Goal: Task Accomplishment & Management: Manage account settings

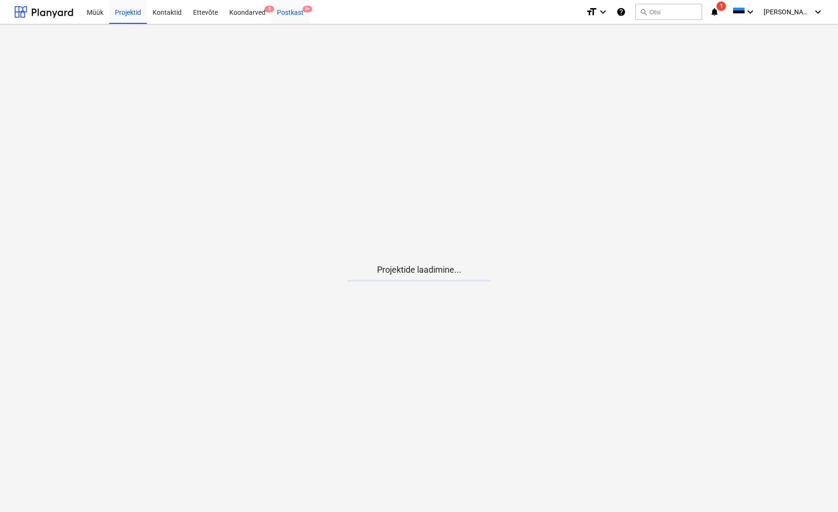
click at [291, 6] on div "Postkast 9+" at bounding box center [290, 12] width 38 height 24
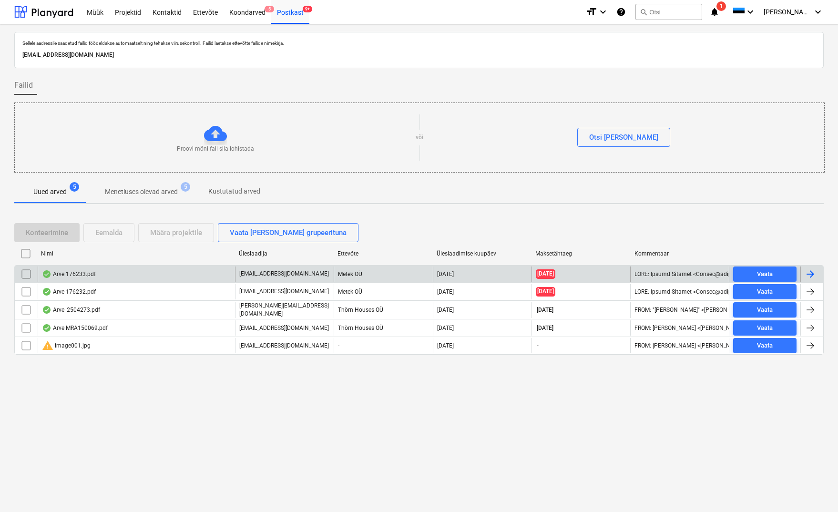
click at [86, 274] on div "Arve 176233.pdf" at bounding box center [69, 274] width 54 height 8
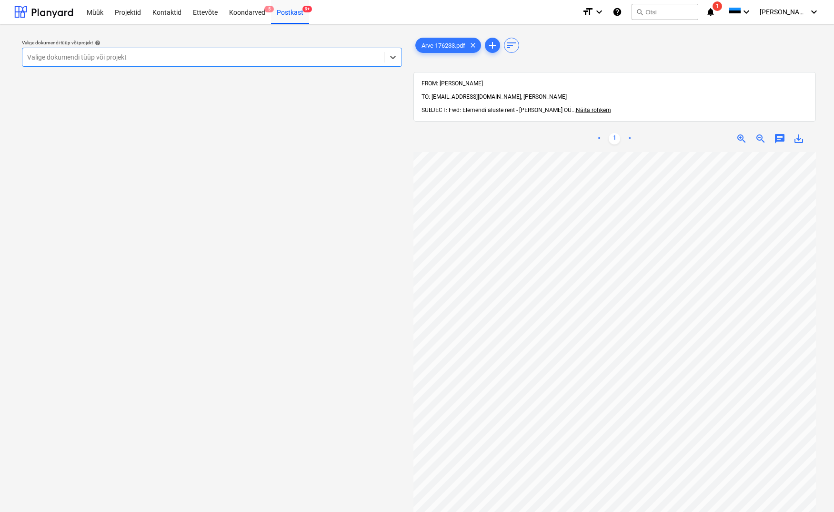
click at [61, 57] on div "Valige dokumendi tüüp või projekt" at bounding box center [203, 57] width 352 height 8
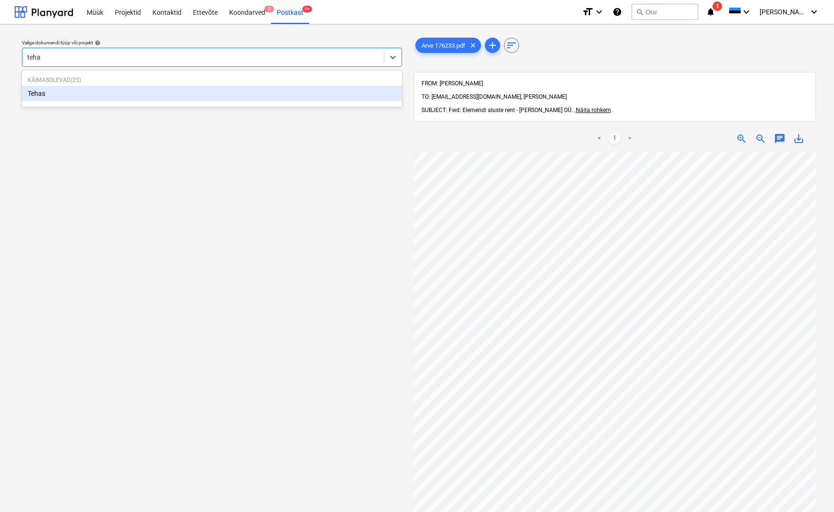
type input "tehas"
click at [40, 92] on div "Tehas" at bounding box center [212, 93] width 380 height 15
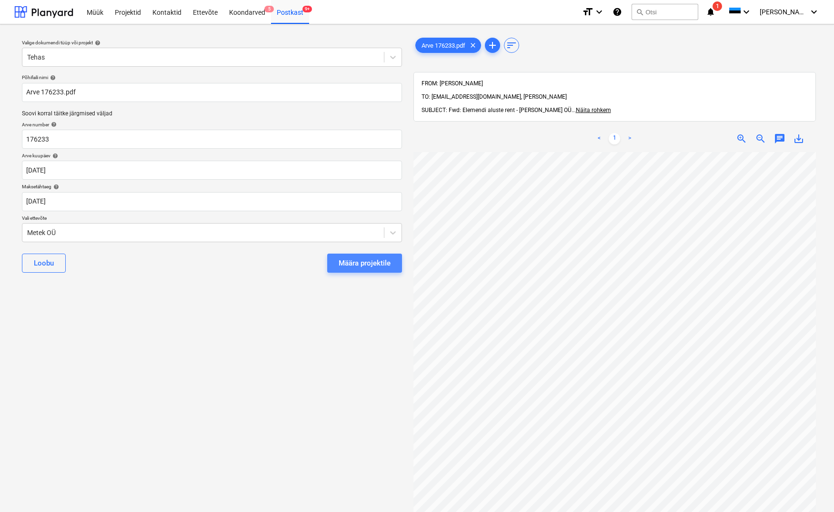
click at [357, 266] on div "Määra projektile" at bounding box center [365, 263] width 52 height 12
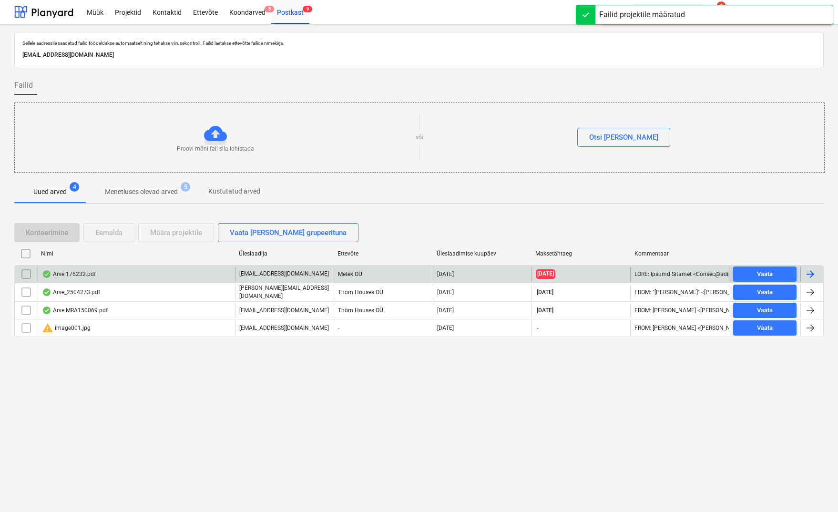
click at [71, 272] on div "Arve 176232.pdf" at bounding box center [69, 274] width 54 height 8
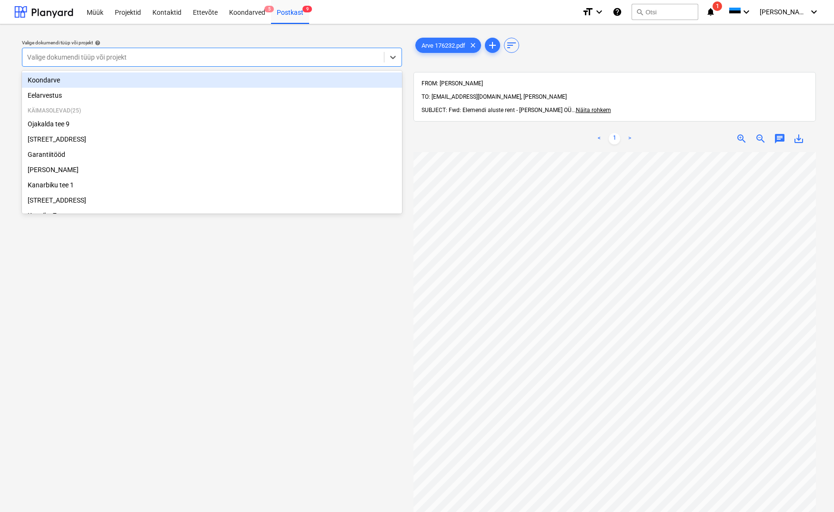
click at [40, 60] on div "Valige dokumendi tüüp või projekt" at bounding box center [203, 57] width 352 height 8
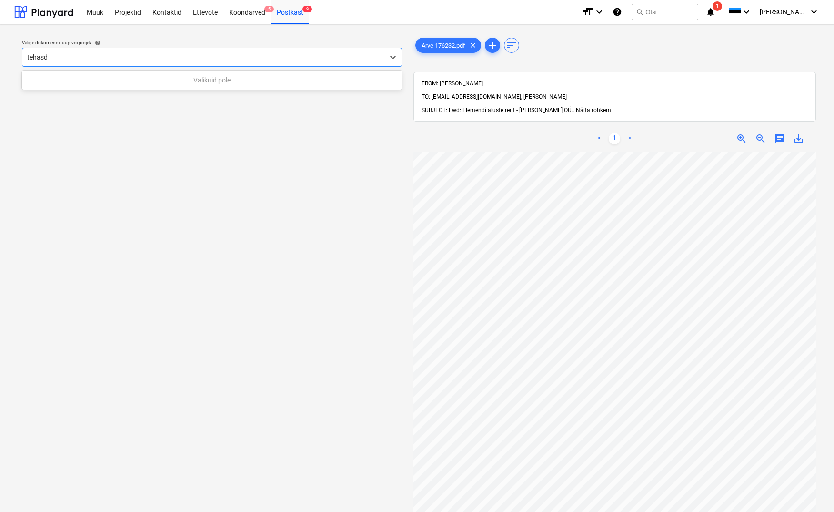
type input "tehas"
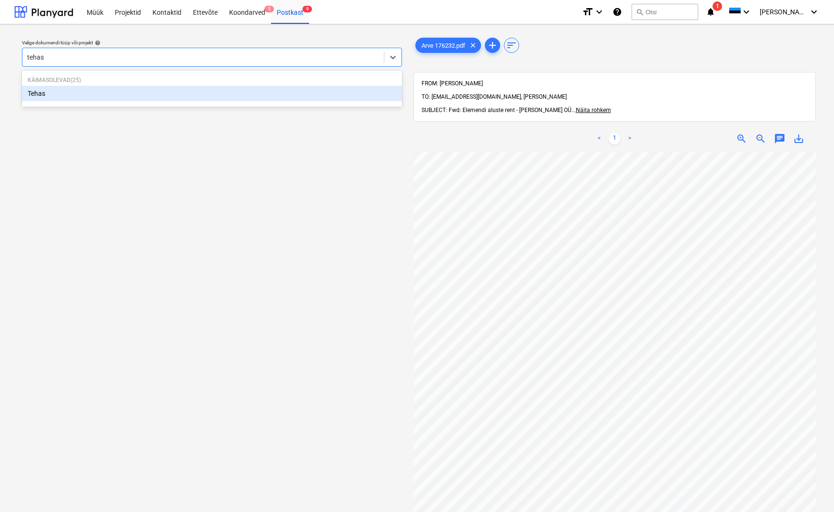
click at [39, 92] on div "Tehas" at bounding box center [212, 93] width 380 height 15
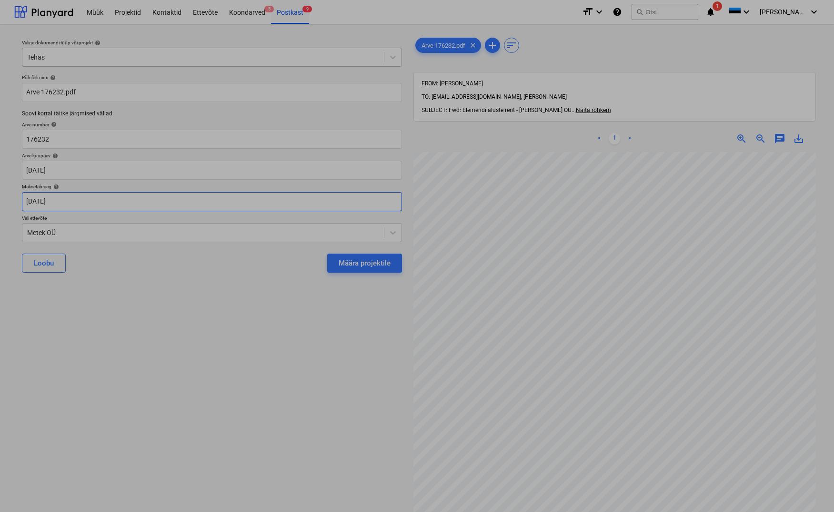
click at [32, 201] on body "Müük Projektid Kontaktid Ettevõte Koondarved 5 Postkast 9 format_size keyboard_…" at bounding box center [417, 256] width 834 height 512
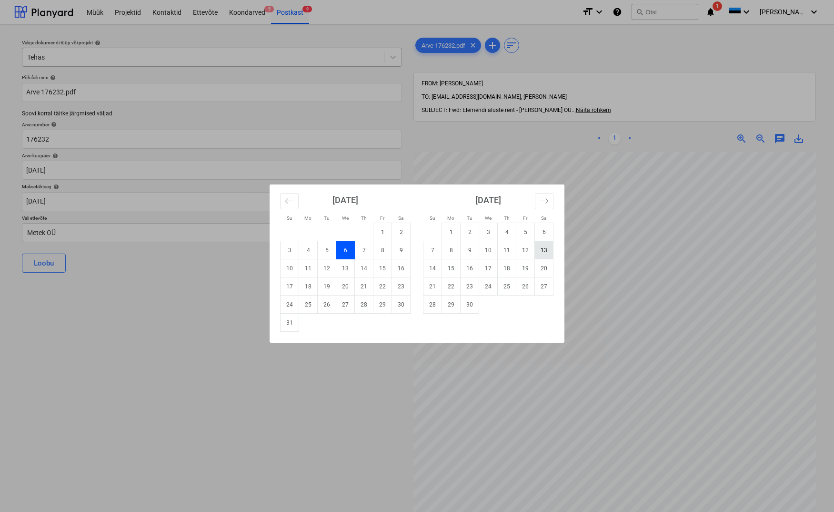
click at [543, 244] on td "13" at bounding box center [544, 250] width 19 height 18
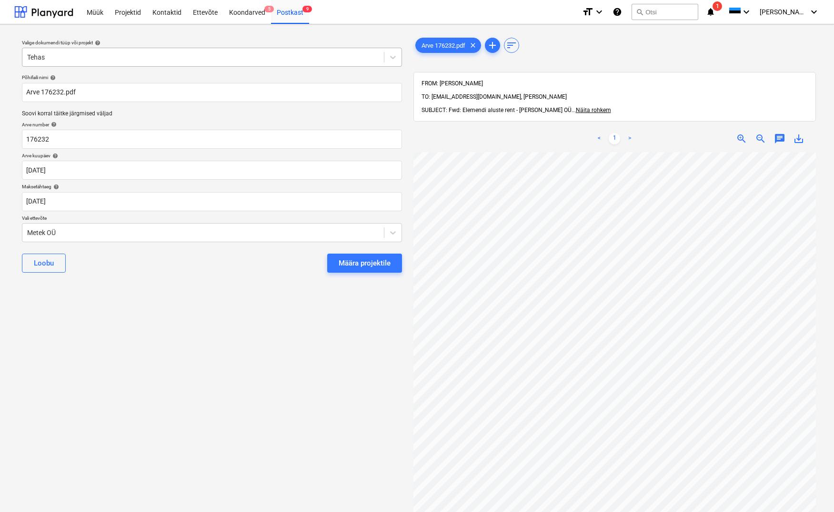
type input "[DATE]"
click at [359, 263] on div "Määra projektile" at bounding box center [365, 263] width 52 height 12
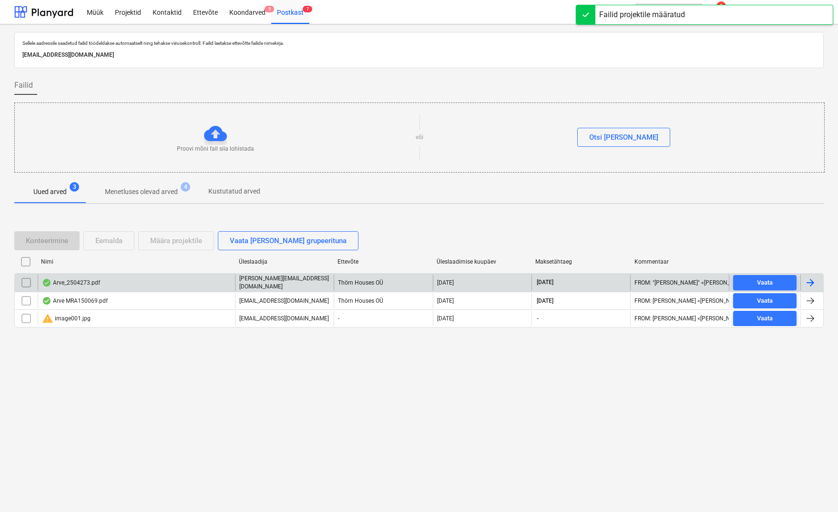
click at [81, 279] on div "Arve_2504273.pdf" at bounding box center [71, 283] width 58 height 8
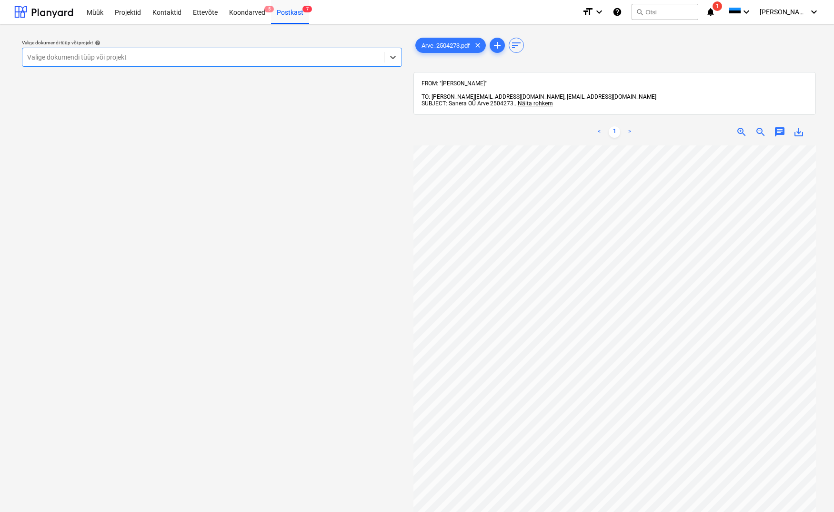
click at [38, 57] on div "Valige dokumendi tüüp või projekt" at bounding box center [203, 57] width 352 height 8
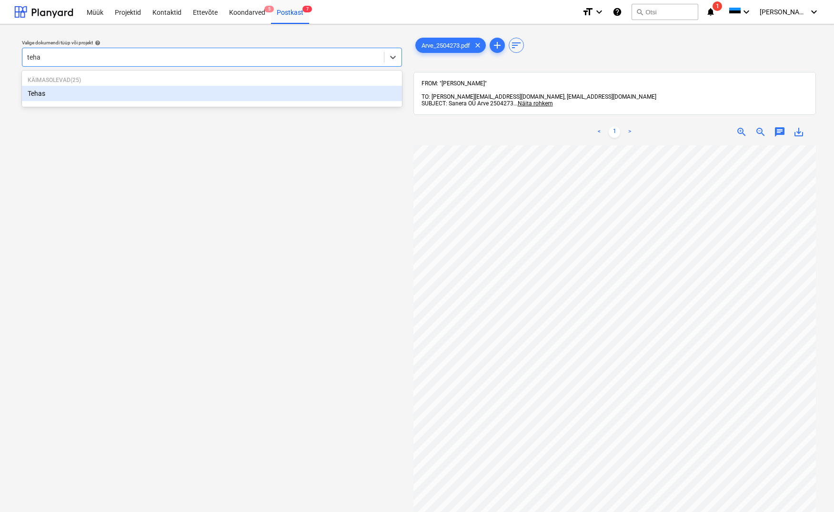
type input "tehas"
click at [32, 92] on div "Tehas" at bounding box center [212, 93] width 380 height 15
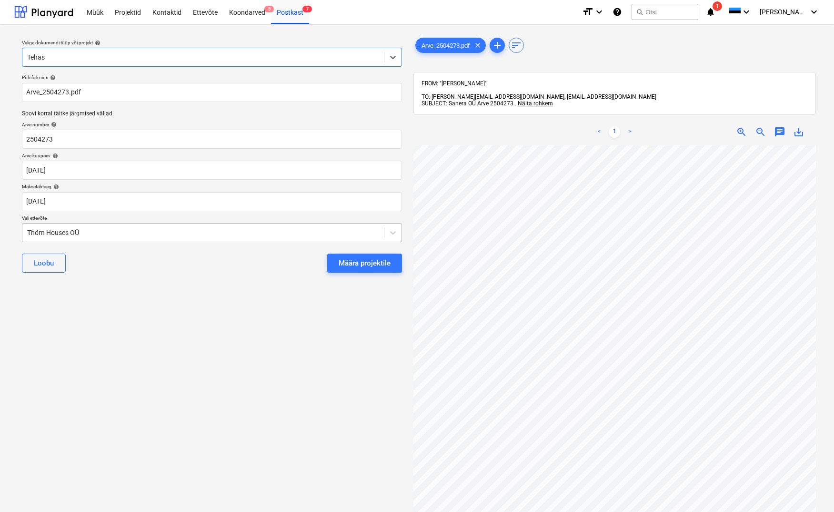
drag, startPoint x: 26, startPoint y: 232, endPoint x: 84, endPoint y: 233, distance: 58.1
click at [27, 232] on div "Thörn Houses OÜ" at bounding box center [203, 232] width 362 height 13
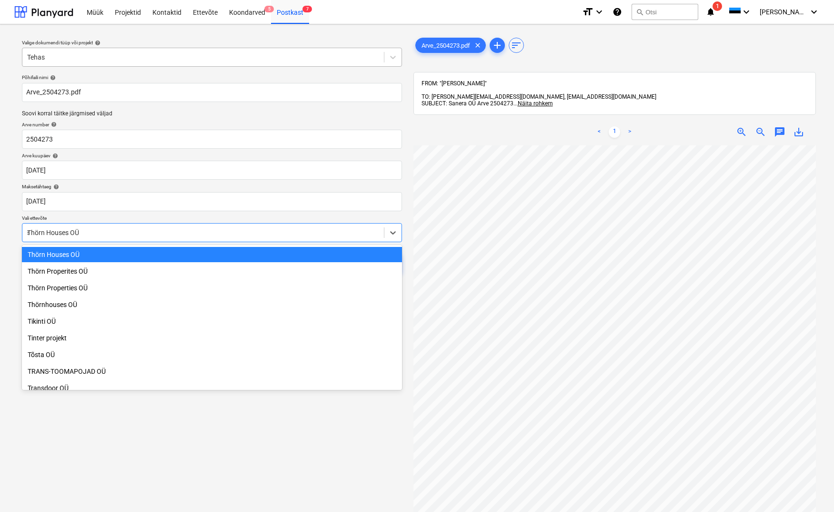
scroll to position [2776, 0]
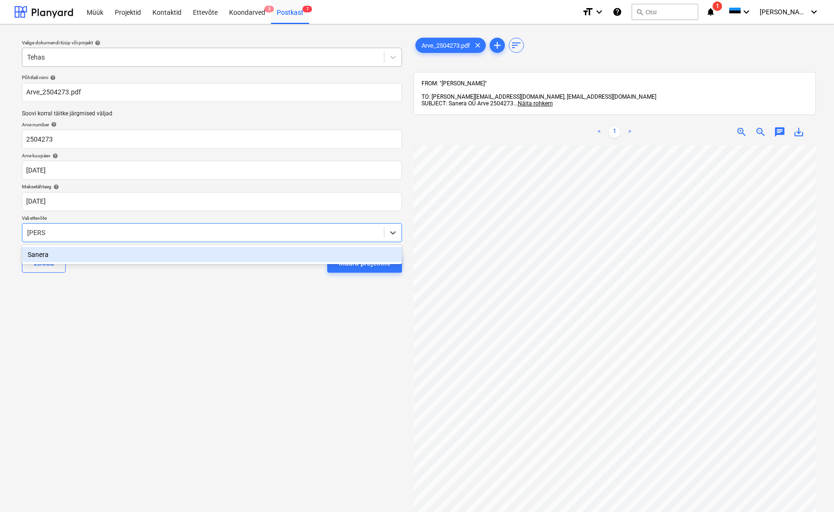
type input "sanera"
click at [41, 254] on div "Sanera" at bounding box center [212, 254] width 380 height 15
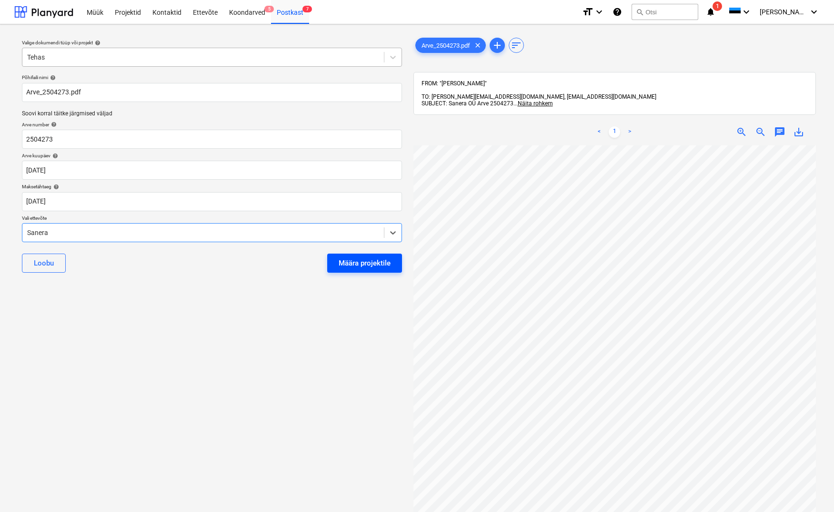
click at [375, 262] on div "Määra projektile" at bounding box center [365, 263] width 52 height 12
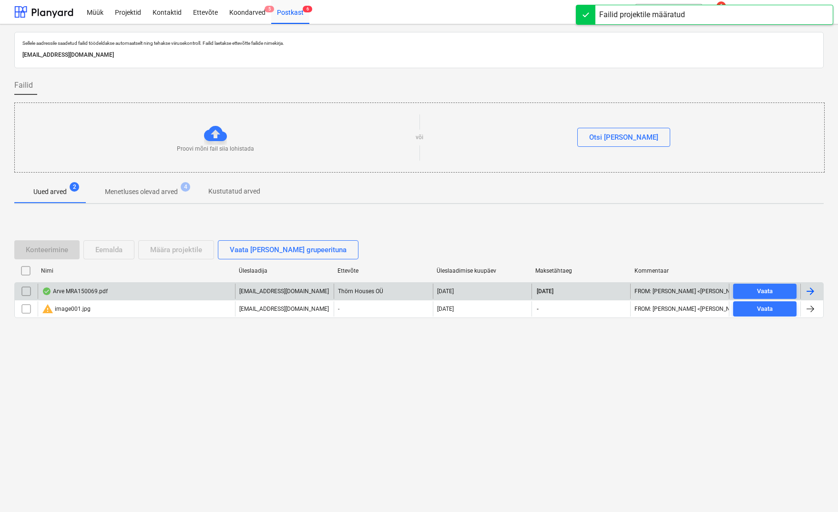
click at [87, 293] on div "Arve MRA150069.pdf" at bounding box center [75, 291] width 66 height 8
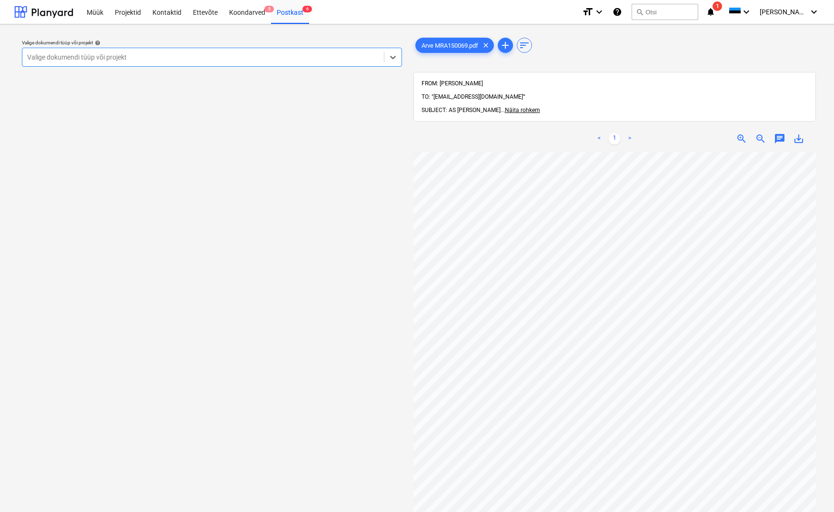
click at [41, 56] on div "Valige dokumendi tüüp või projekt" at bounding box center [203, 57] width 352 height 8
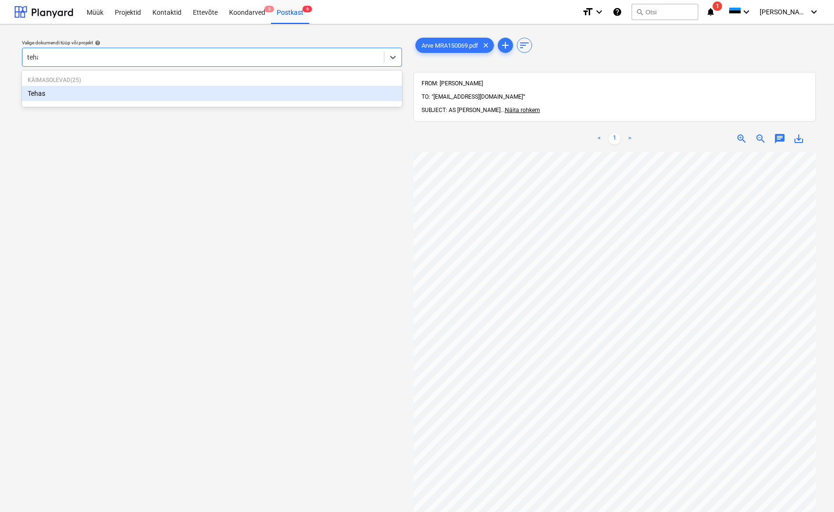
type input "tehas"
click at [37, 95] on div "Tehas" at bounding box center [212, 93] width 380 height 15
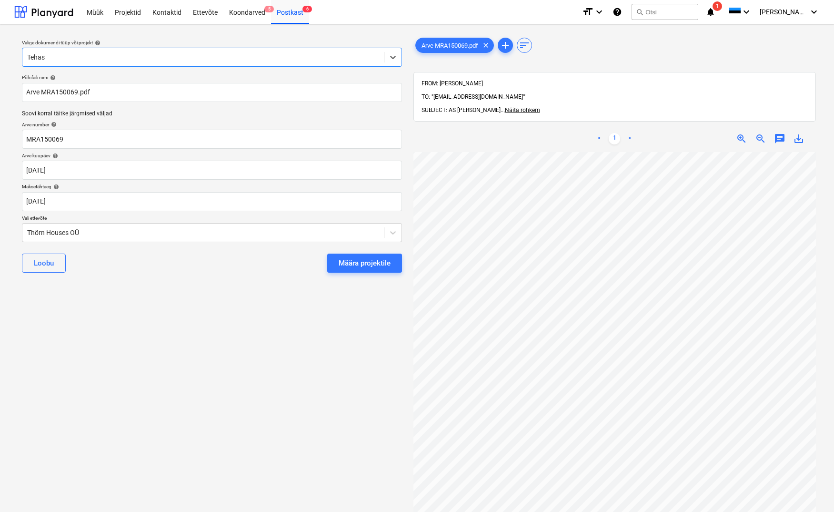
scroll to position [124, 0]
click at [25, 231] on div "Thörn Houses OÜ" at bounding box center [203, 232] width 362 height 13
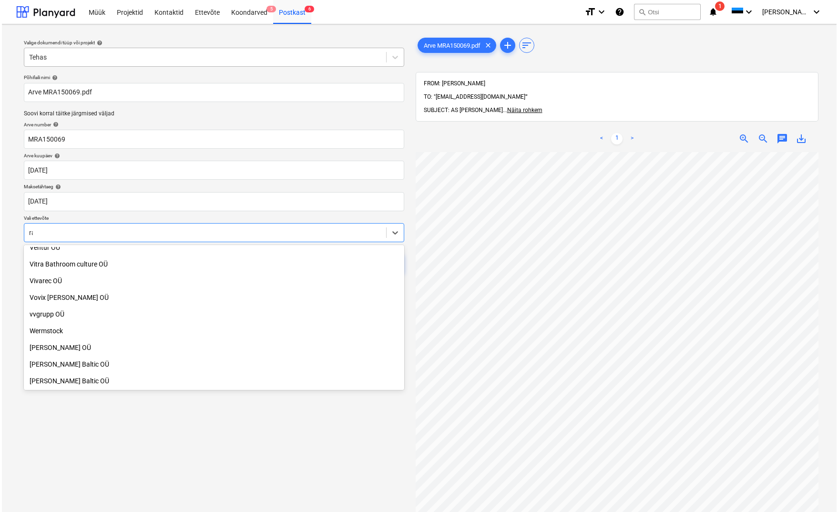
scroll to position [608, 0]
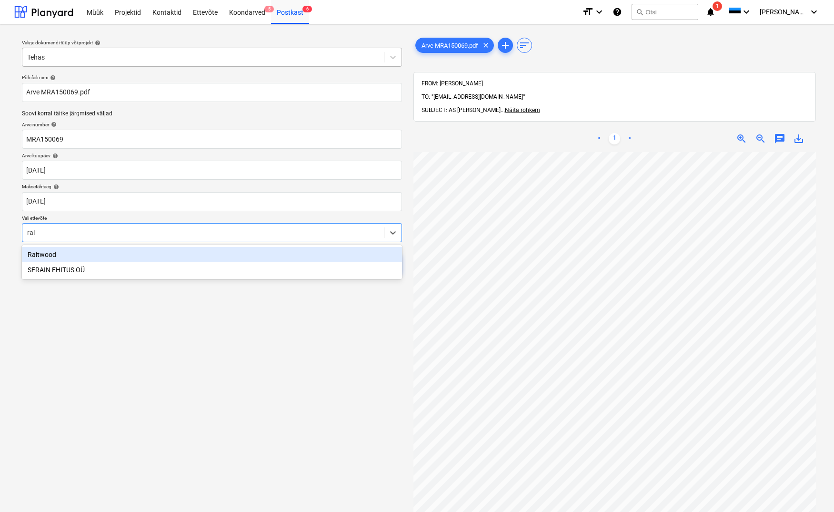
type input "rait"
click at [40, 251] on div "Raitwood" at bounding box center [212, 254] width 380 height 15
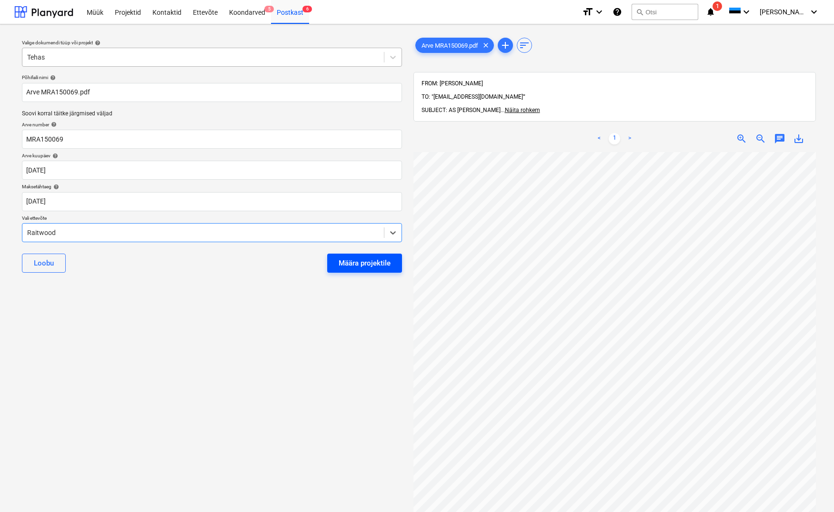
click at [341, 263] on div "Määra projektile" at bounding box center [365, 263] width 52 height 12
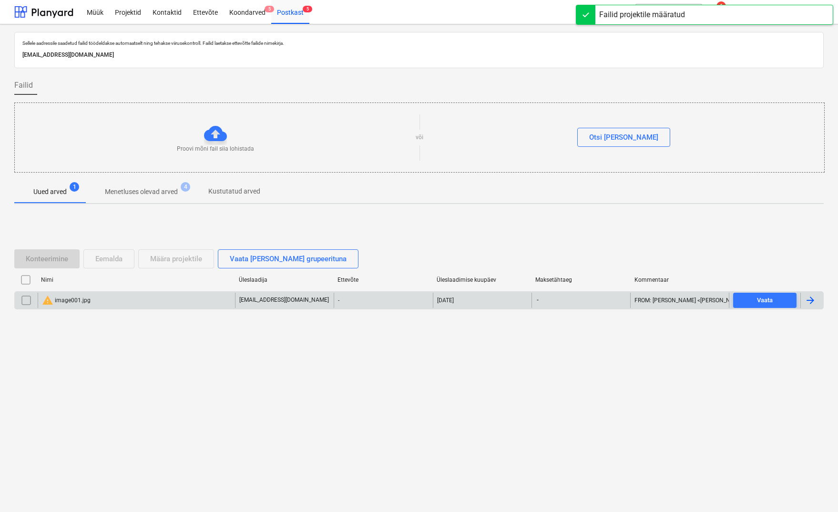
click at [70, 303] on div "warning image001.jpg" at bounding box center [66, 300] width 49 height 11
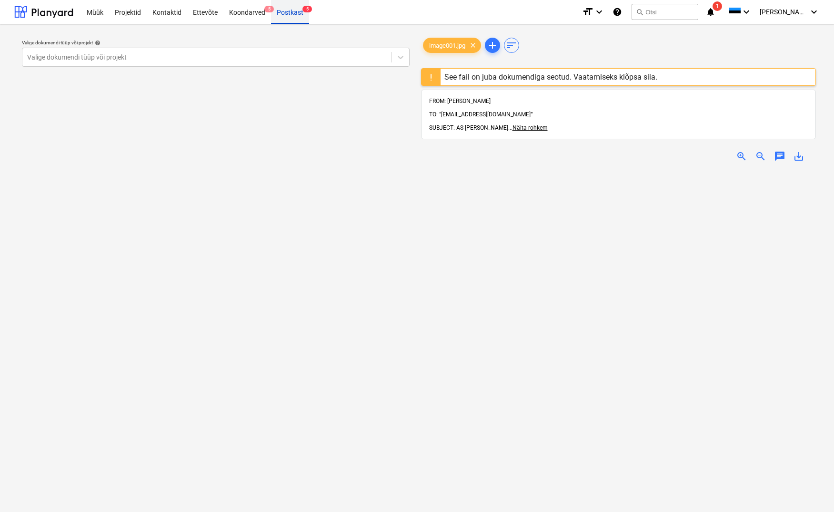
click at [295, 11] on div "Postkast 5" at bounding box center [290, 12] width 38 height 24
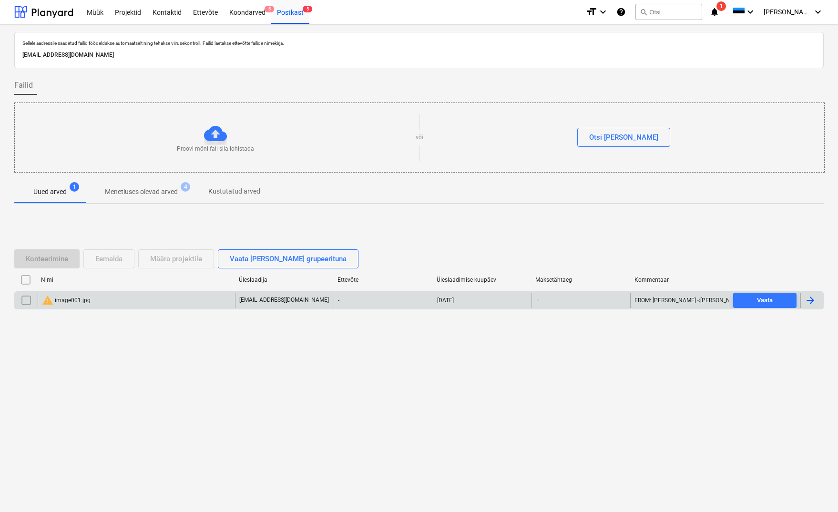
click at [29, 298] on input "checkbox" at bounding box center [26, 300] width 15 height 15
click at [115, 258] on div "Eemalda" at bounding box center [108, 259] width 27 height 12
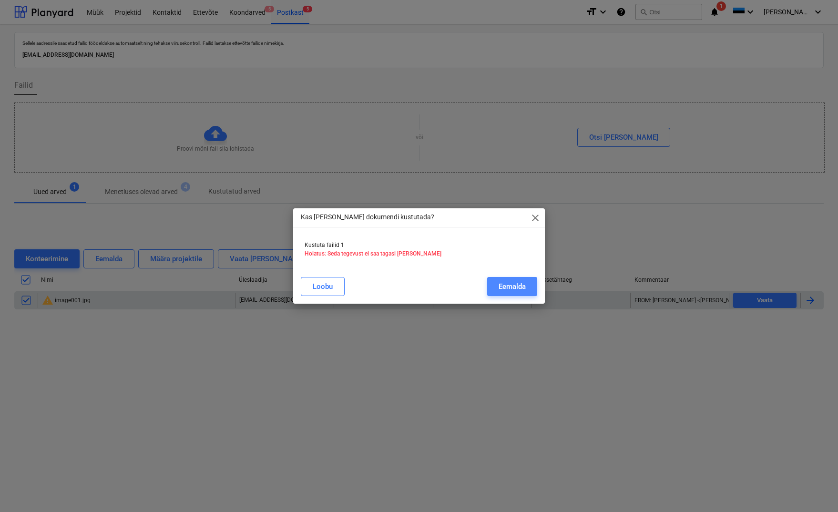
click at [502, 284] on div "Eemalda" at bounding box center [511, 286] width 27 height 12
